Goal: Information Seeking & Learning: Stay updated

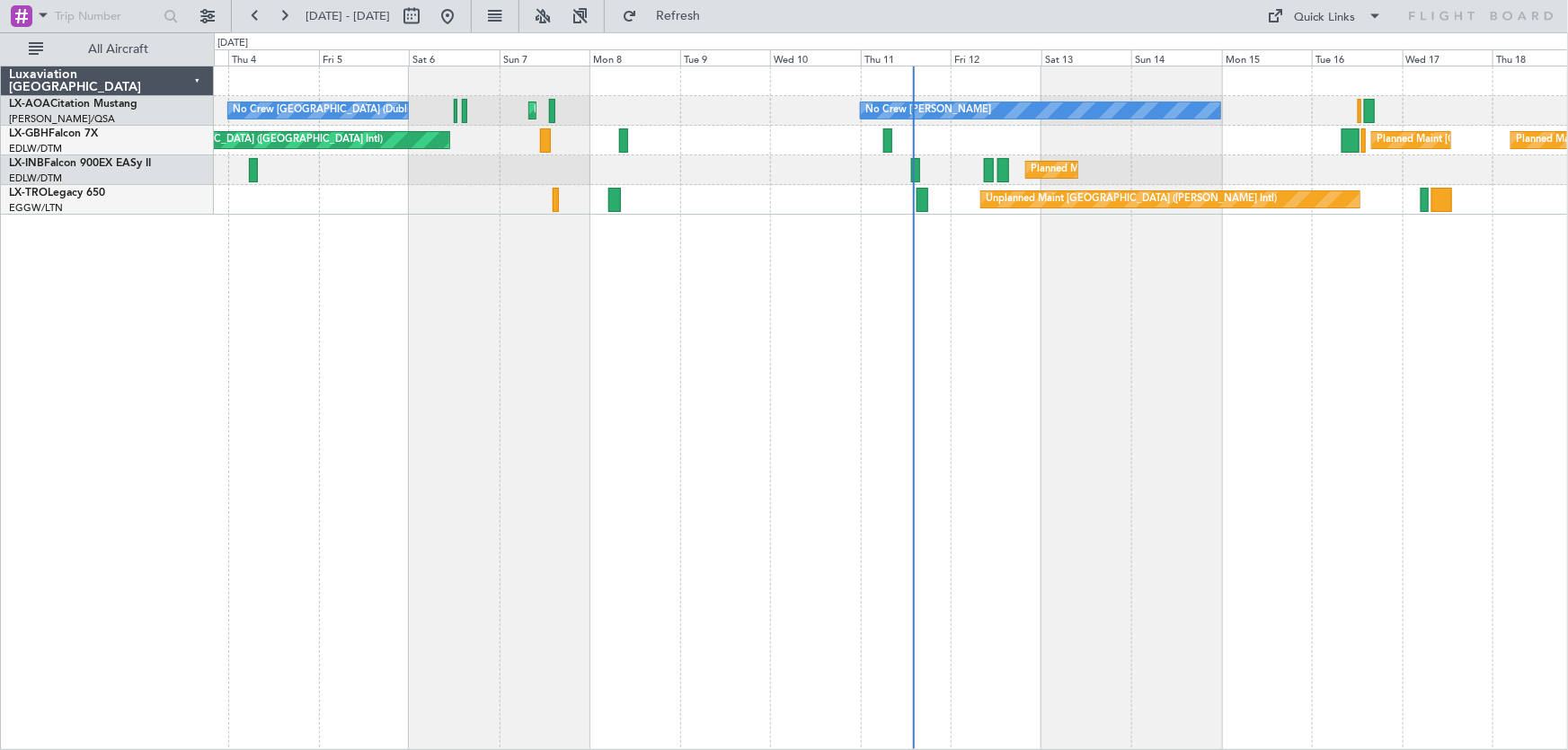
click at [1047, 237] on div "No Crew [PERSON_NAME] Planned Maint [GEOGRAPHIC_DATA] ([GEOGRAPHIC_DATA]) No Cr…" at bounding box center [891, 408] width 1355 height 685
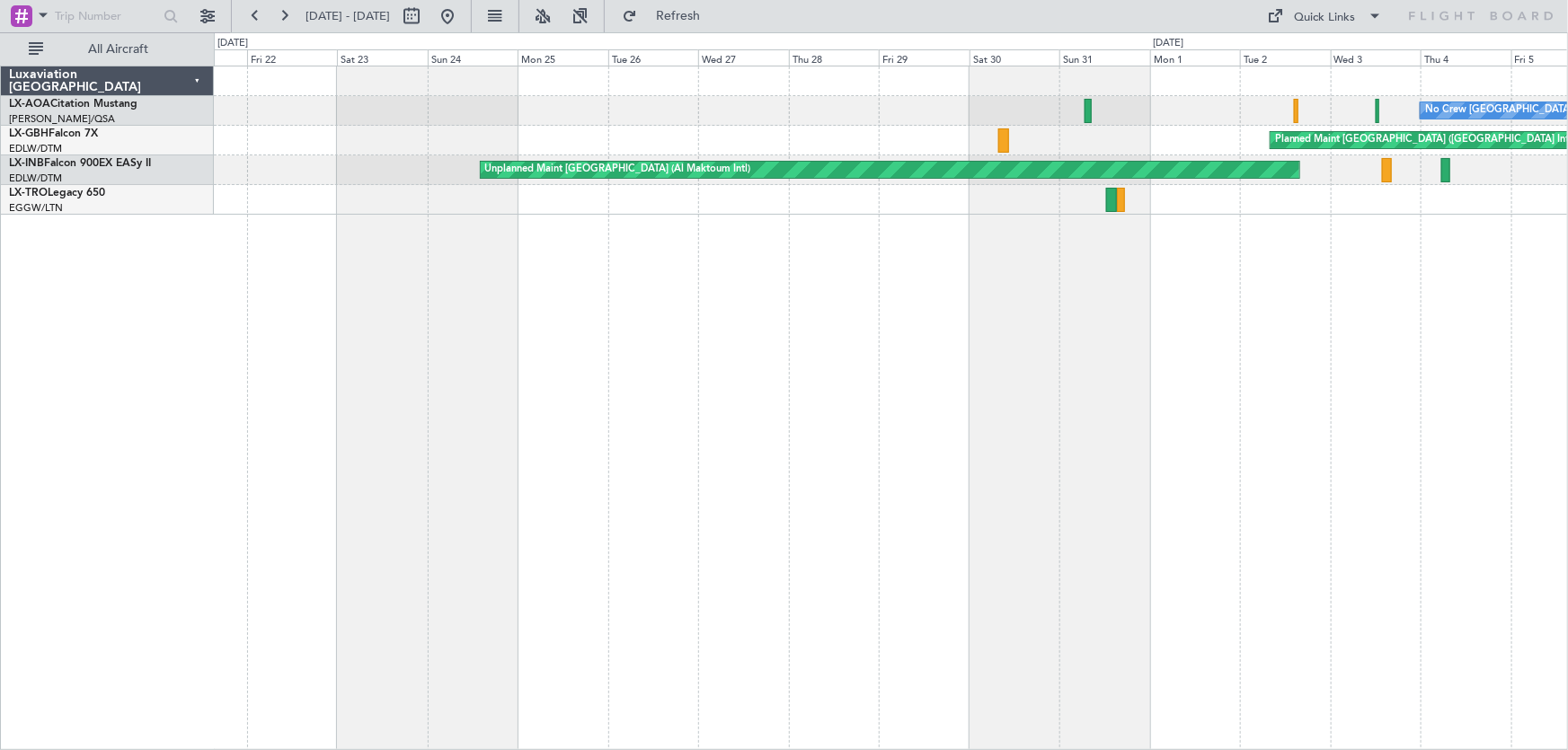
click at [892, 306] on div "No Crew [GEOGRAPHIC_DATA] (Dublin Intl) Planned Maint [GEOGRAPHIC_DATA] ([GEOGR…" at bounding box center [891, 408] width 1355 height 685
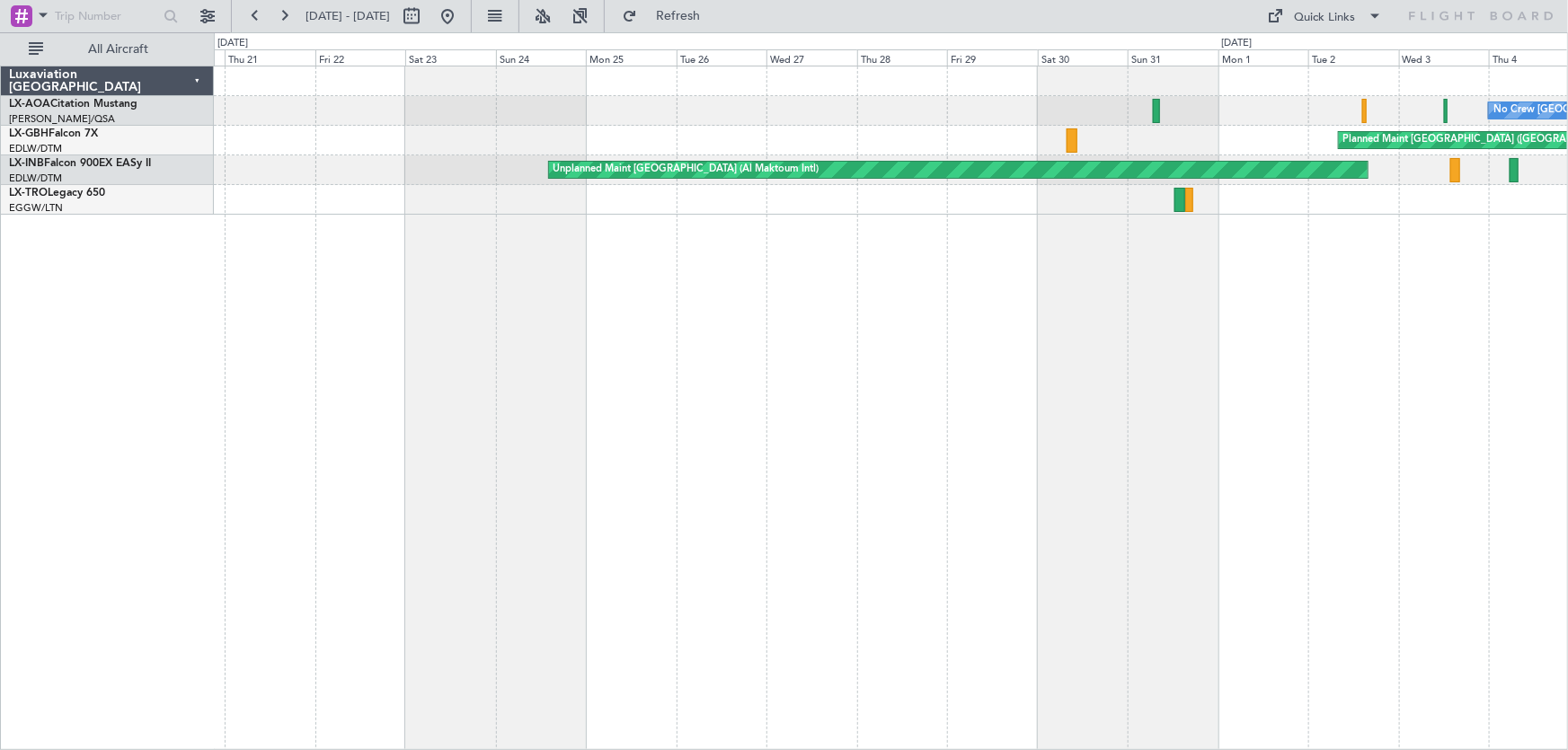
click at [886, 327] on div "No Crew [GEOGRAPHIC_DATA] (Dublin Intl) Planned Maint [GEOGRAPHIC_DATA] ([GEOGR…" at bounding box center [891, 408] width 1355 height 685
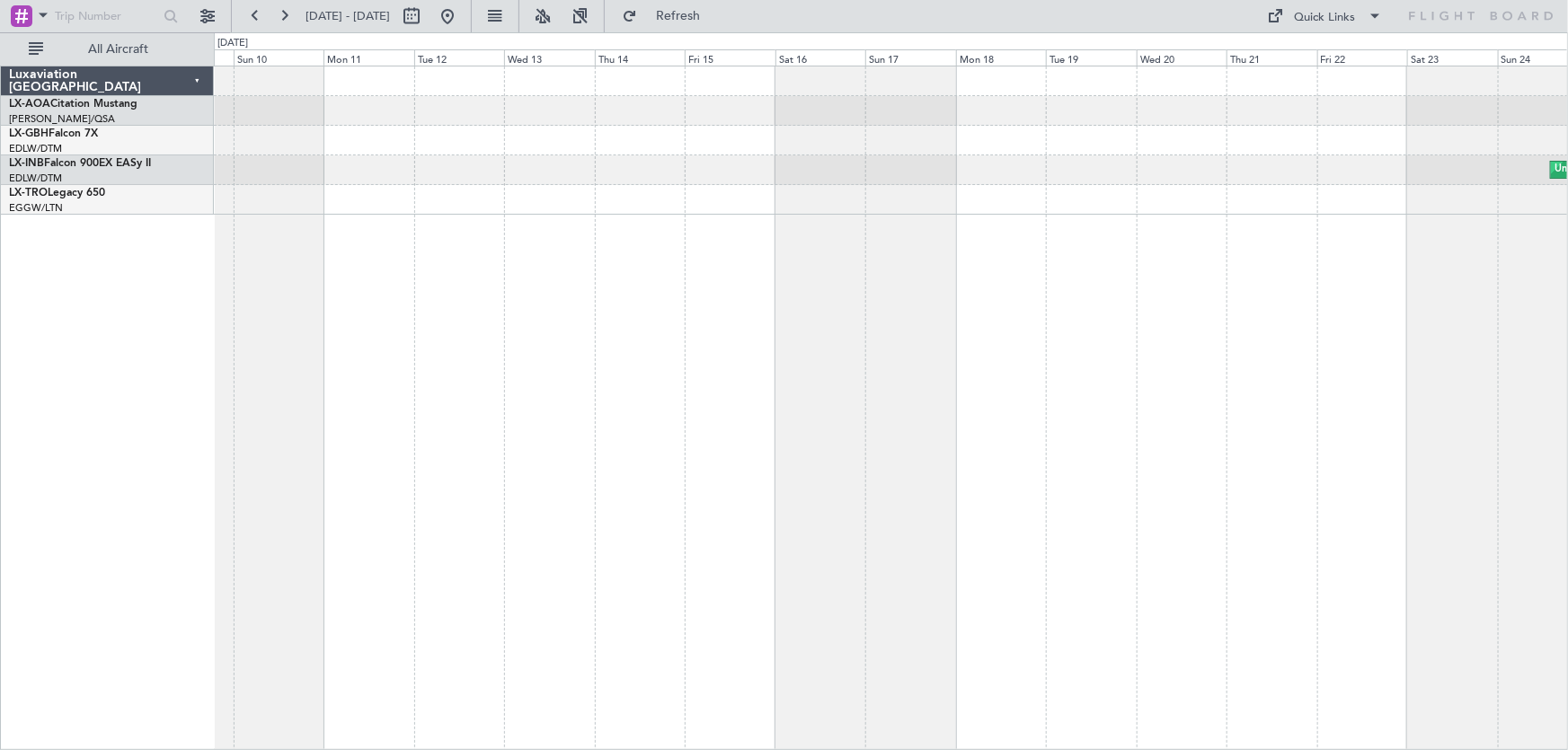
click at [952, 358] on div "Unplanned Maint [GEOGRAPHIC_DATA] (Al Maktoum Intl)" at bounding box center [891, 408] width 1355 height 685
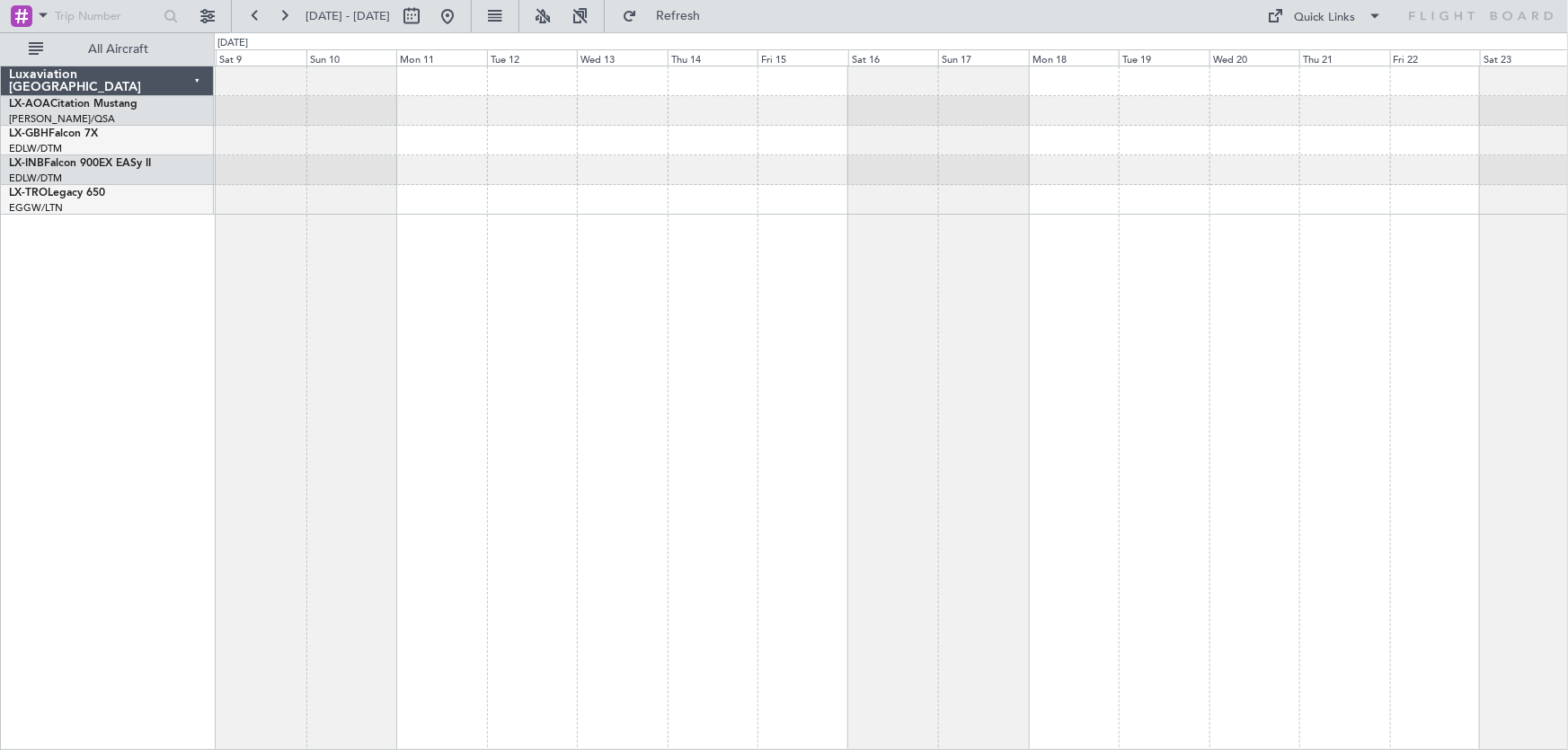
click at [929, 377] on div "Unplanned Maint [GEOGRAPHIC_DATA] (Al Maktoum Intl)" at bounding box center [891, 408] width 1355 height 685
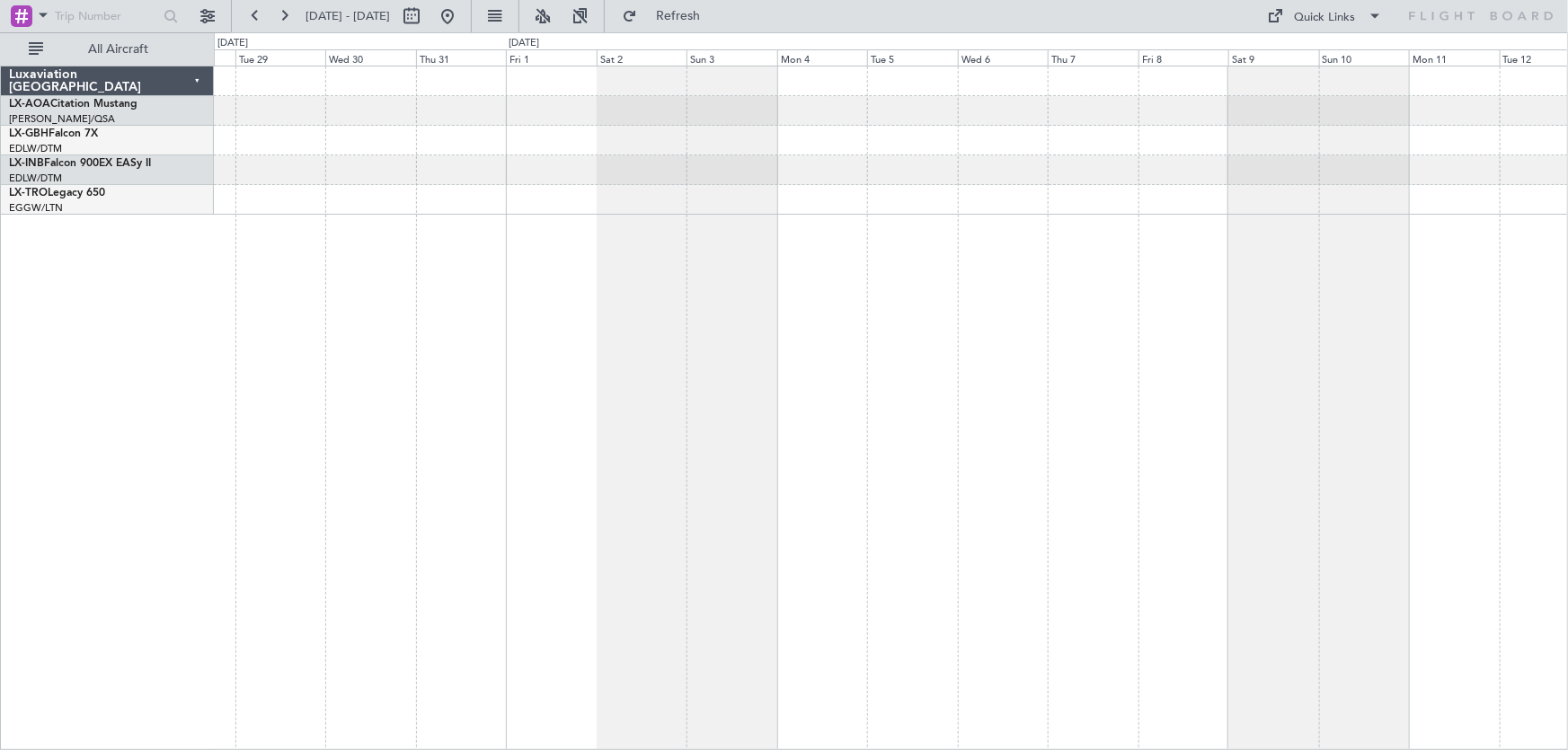
click at [854, 373] on div at bounding box center [891, 408] width 1355 height 685
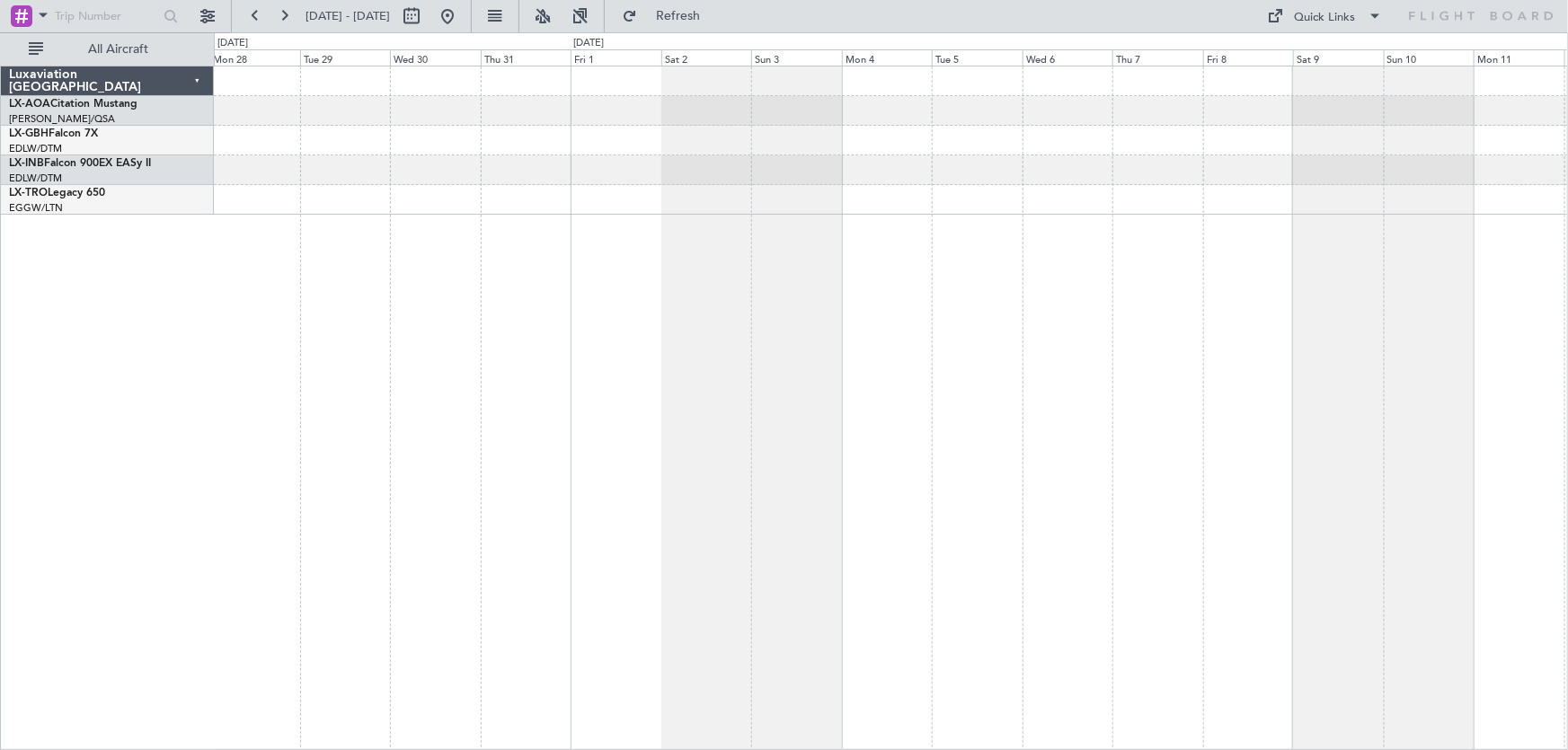
click at [1020, 359] on div at bounding box center [891, 408] width 1355 height 685
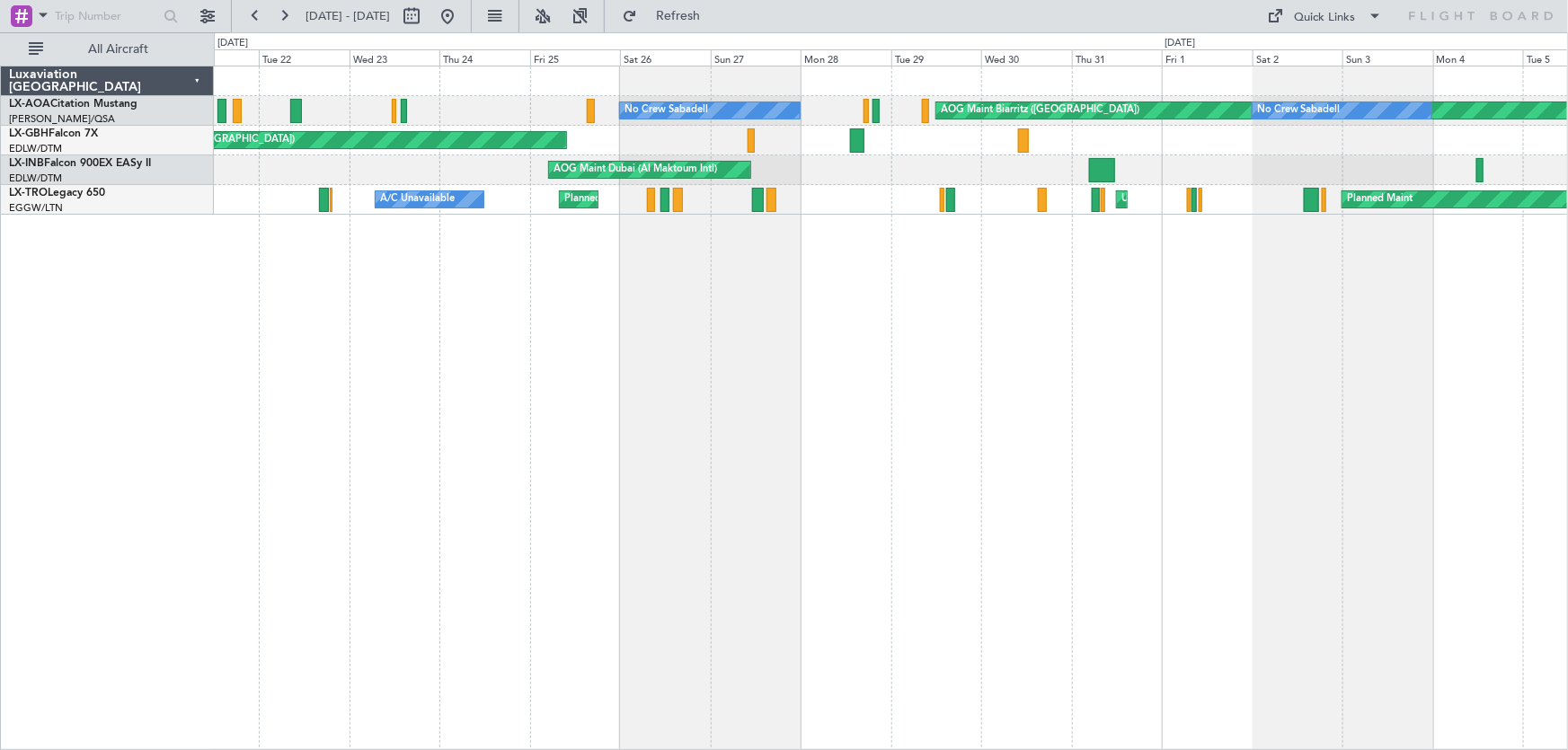
click at [767, 238] on div "AOG Maint Biarritz ([GEOGRAPHIC_DATA]) No Crew Sabadell No Crew Sabadell No Cre…" at bounding box center [891, 408] width 1355 height 685
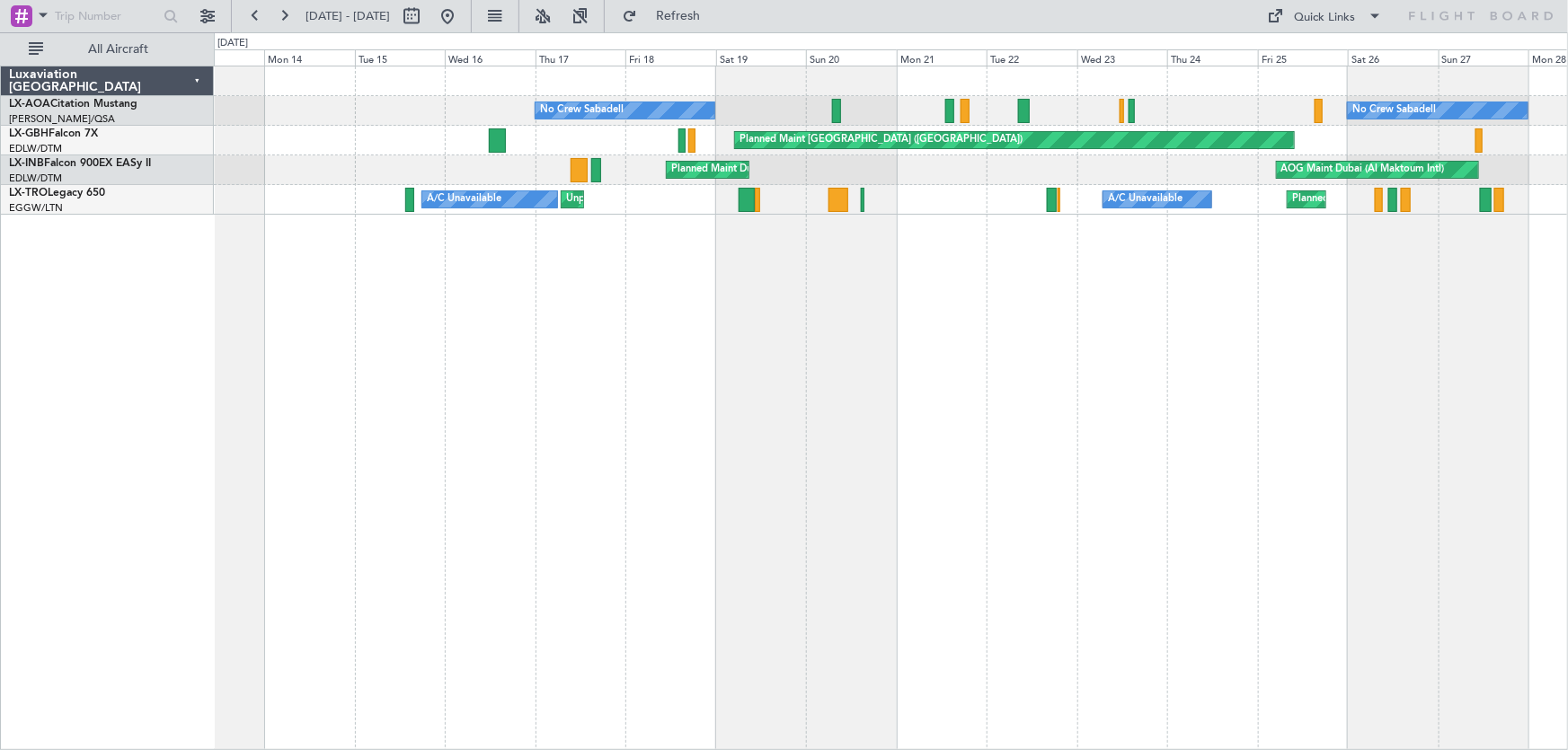
click at [695, 270] on div "No Crew Sabadell No Crew Sabadell AOG Maint Biarritz ([GEOGRAPHIC_DATA]) Planne…" at bounding box center [891, 408] width 1355 height 685
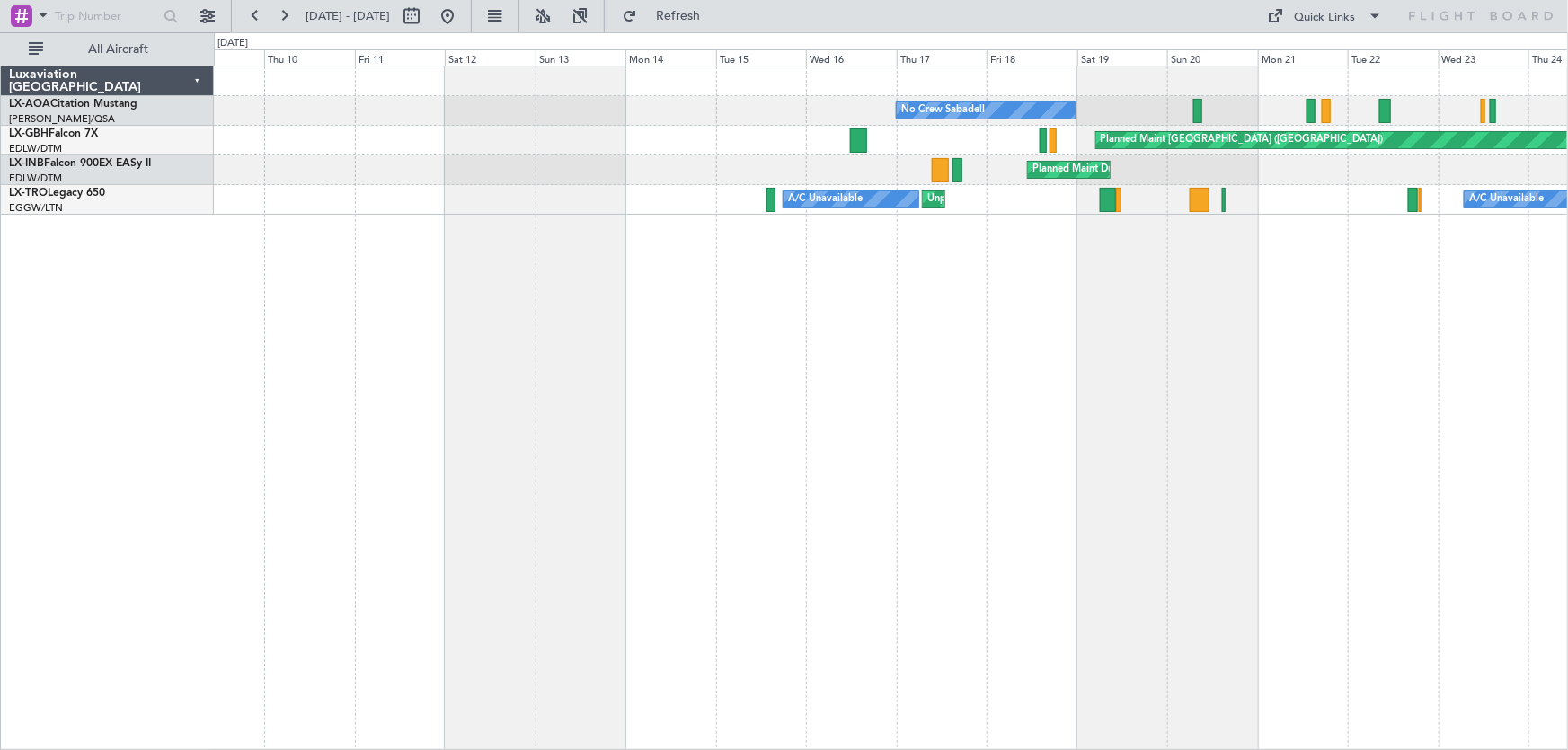
click at [847, 277] on div "No Crew Sabadell No Crew Sabadell Planned Maint [GEOGRAPHIC_DATA] ([GEOGRAPHIC_…" at bounding box center [891, 408] width 1355 height 685
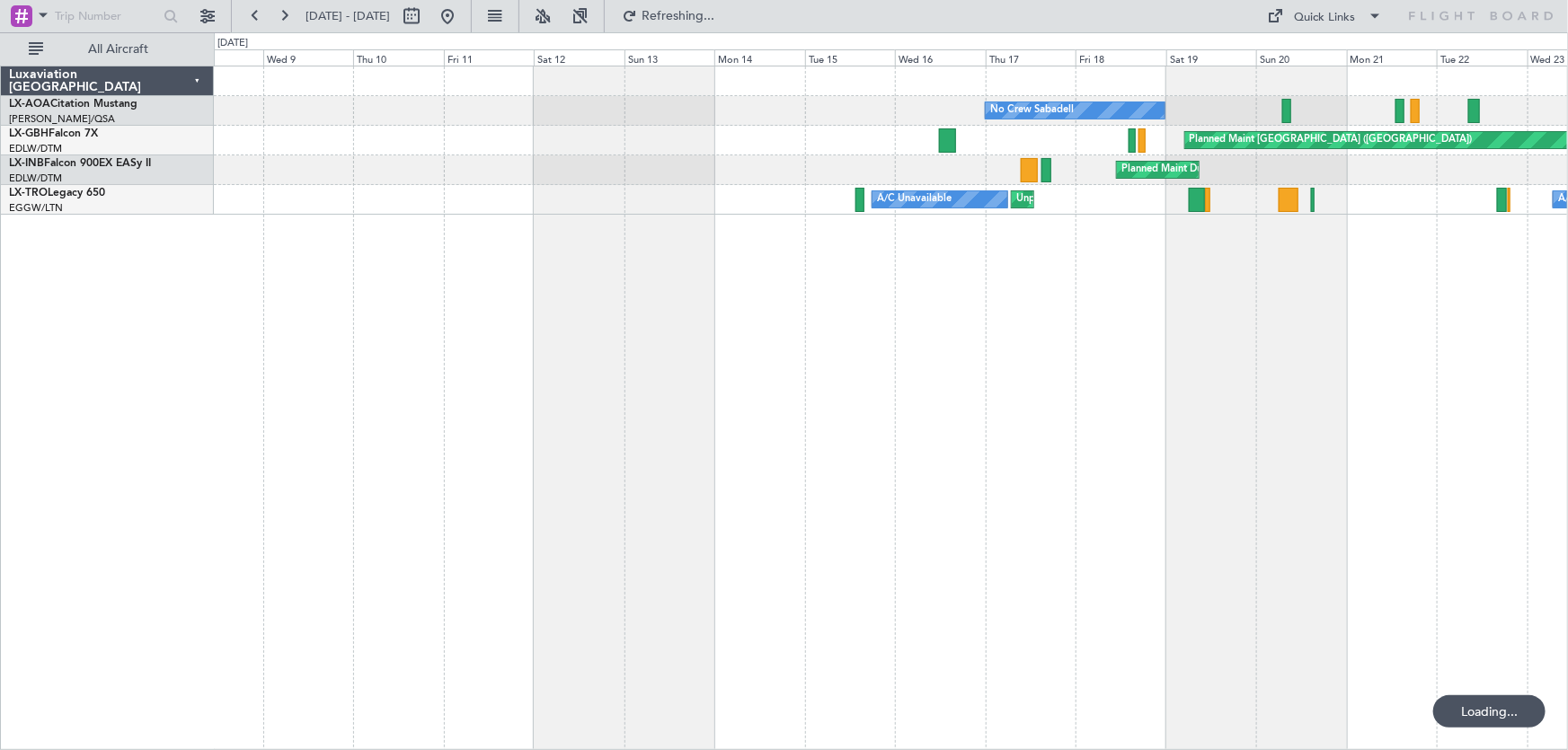
click at [747, 300] on div "No Crew Sabadell No Crew Sabadell Planned Maint [GEOGRAPHIC_DATA] ([GEOGRAPHIC_…" at bounding box center [891, 408] width 1355 height 685
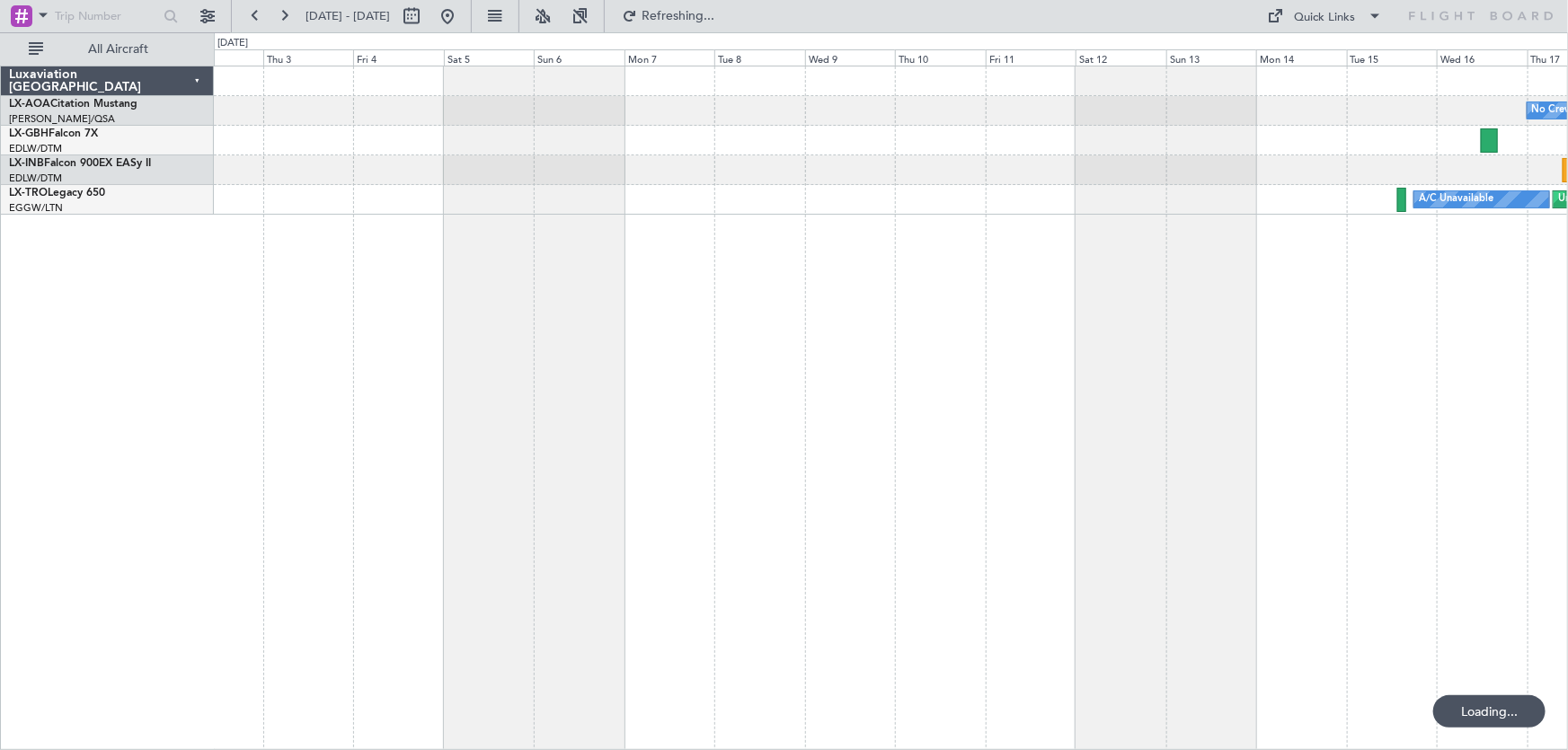
click at [679, 320] on div "No Crew Sabadell Planned Maint [GEOGRAPHIC_DATA] ([GEOGRAPHIC_DATA]) Planned Ma…" at bounding box center [891, 408] width 1355 height 685
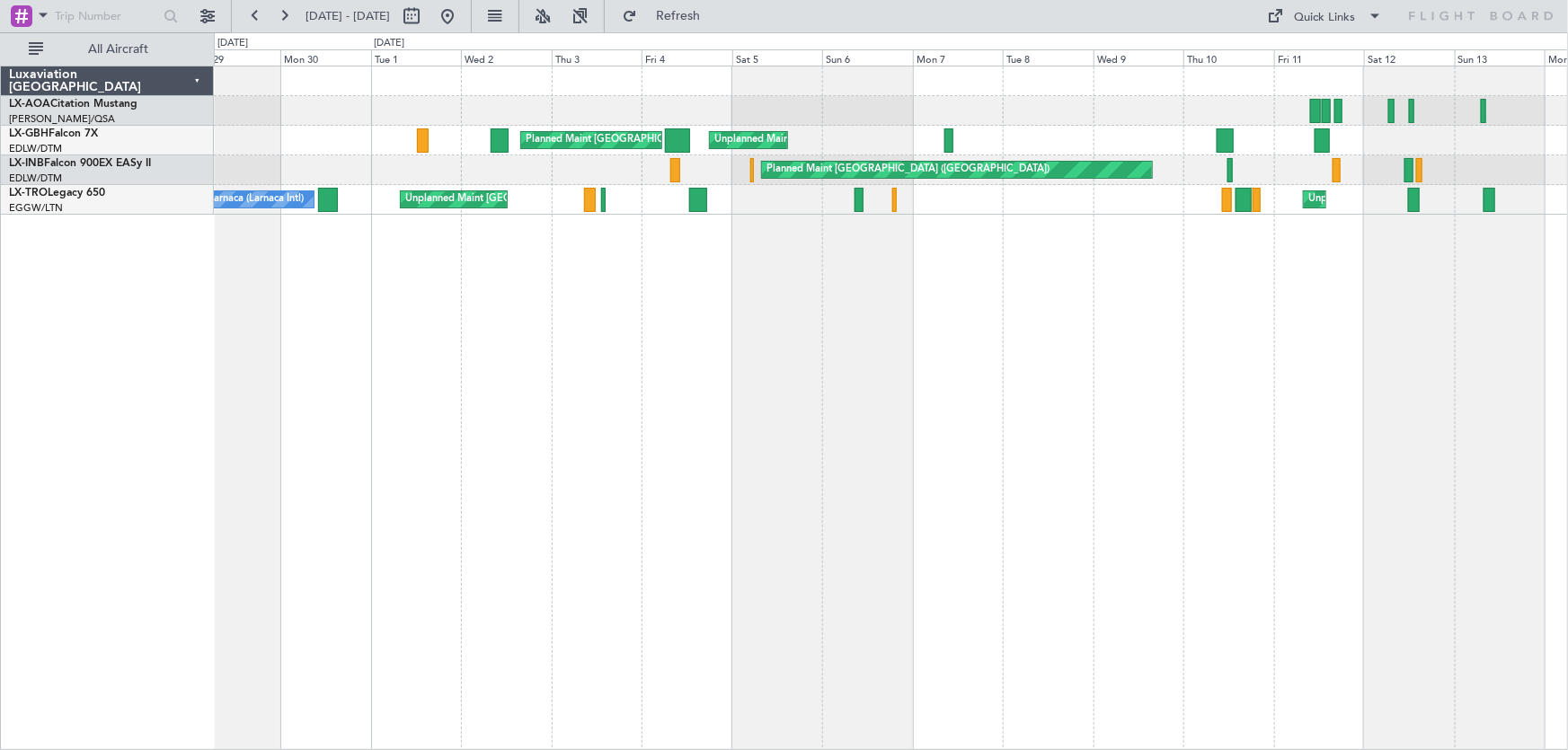
click at [467, 354] on div "No Crew Sabadell Planned Maint [GEOGRAPHIC_DATA] ([GEOGRAPHIC_DATA]) Unplanned …" at bounding box center [891, 408] width 1355 height 685
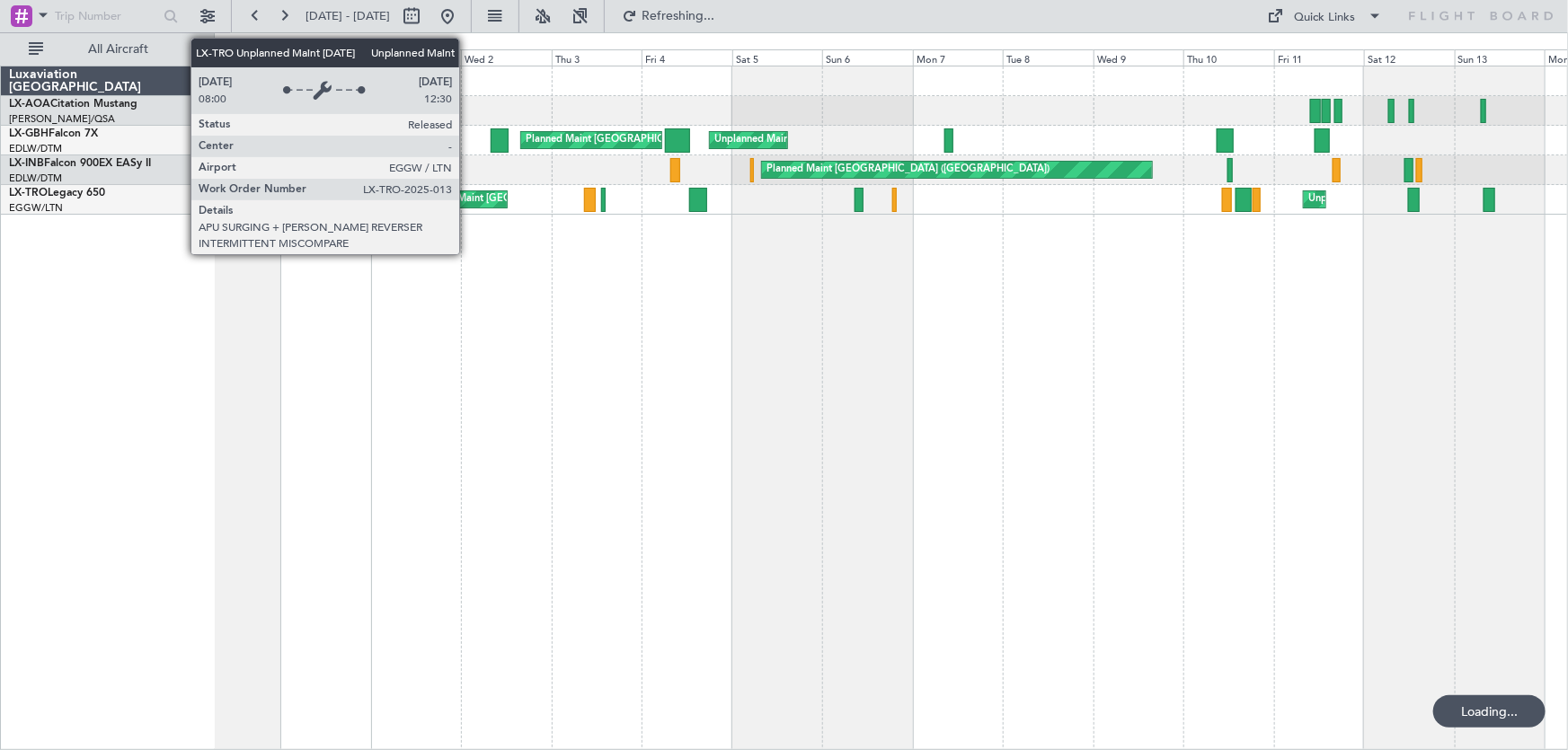
click at [467, 200] on div "Unplanned Maint [GEOGRAPHIC_DATA] ([GEOGRAPHIC_DATA])" at bounding box center [553, 198] width 295 height 27
